Goal: Navigation & Orientation: Understand site structure

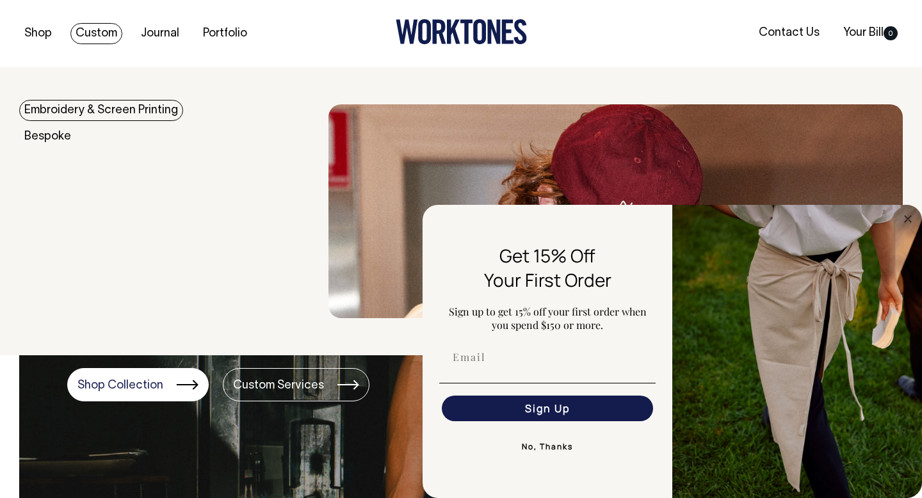
click at [99, 28] on link "Custom" at bounding box center [96, 33] width 52 height 21
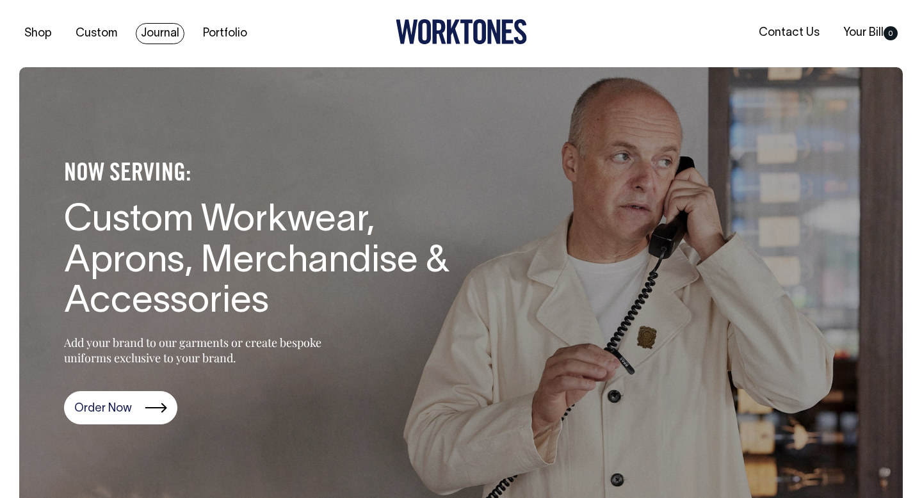
click at [164, 41] on link "Journal" at bounding box center [160, 33] width 49 height 21
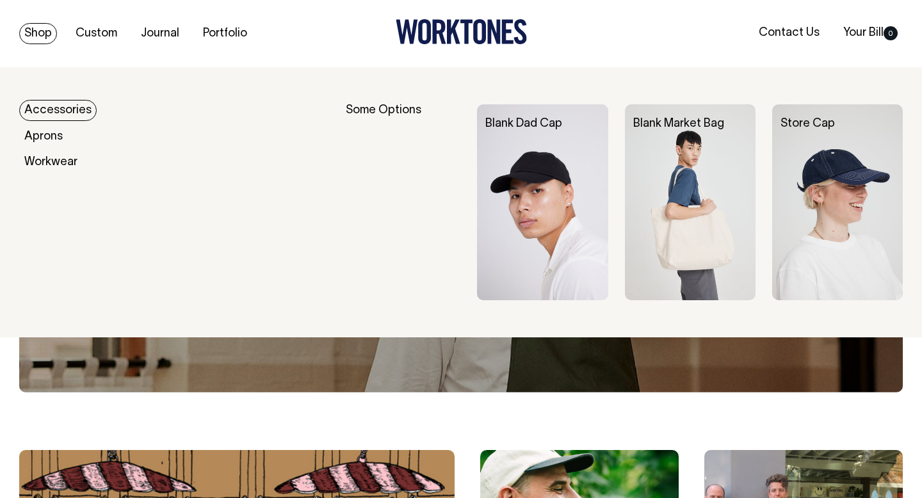
click at [44, 31] on link "Shop" at bounding box center [38, 33] width 38 height 21
